Goal: Find specific page/section: Find specific page/section

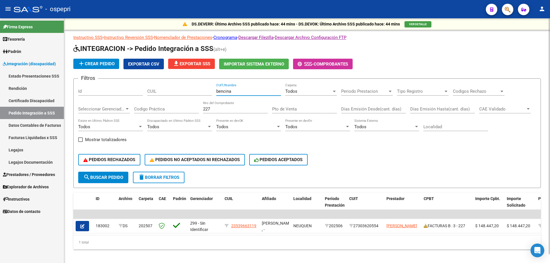
drag, startPoint x: 240, startPoint y: 90, endPoint x: 146, endPoint y: 91, distance: 94.0
click at [146, 93] on div "Filtros Id CUIL bencina CUIT/Nombre Todos Carpeta Periodo Prestacion Periodo Pr…" at bounding box center [307, 127] width 458 height 89
type input "b"
type input "BOGG"
click at [250, 106] on div "227 Nro del Comprobante" at bounding box center [235, 107] width 65 height 12
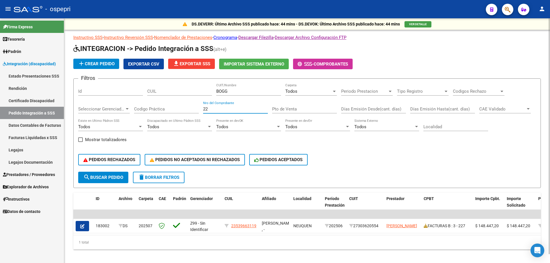
type input "2"
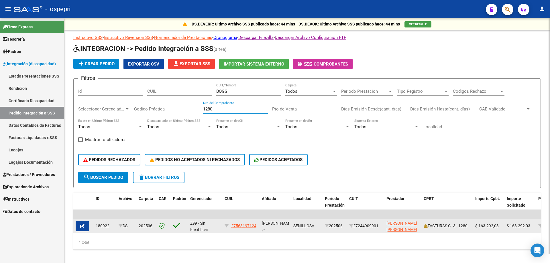
type input "1280"
click at [423, 227] on datatable-body-cell "FACTURAS C : 3 - 1280" at bounding box center [447, 226] width 52 height 14
click at [425, 226] on icon at bounding box center [426, 226] width 4 height 4
click at [427, 228] on link at bounding box center [426, 226] width 4 height 5
